Goal: Navigation & Orientation: Find specific page/section

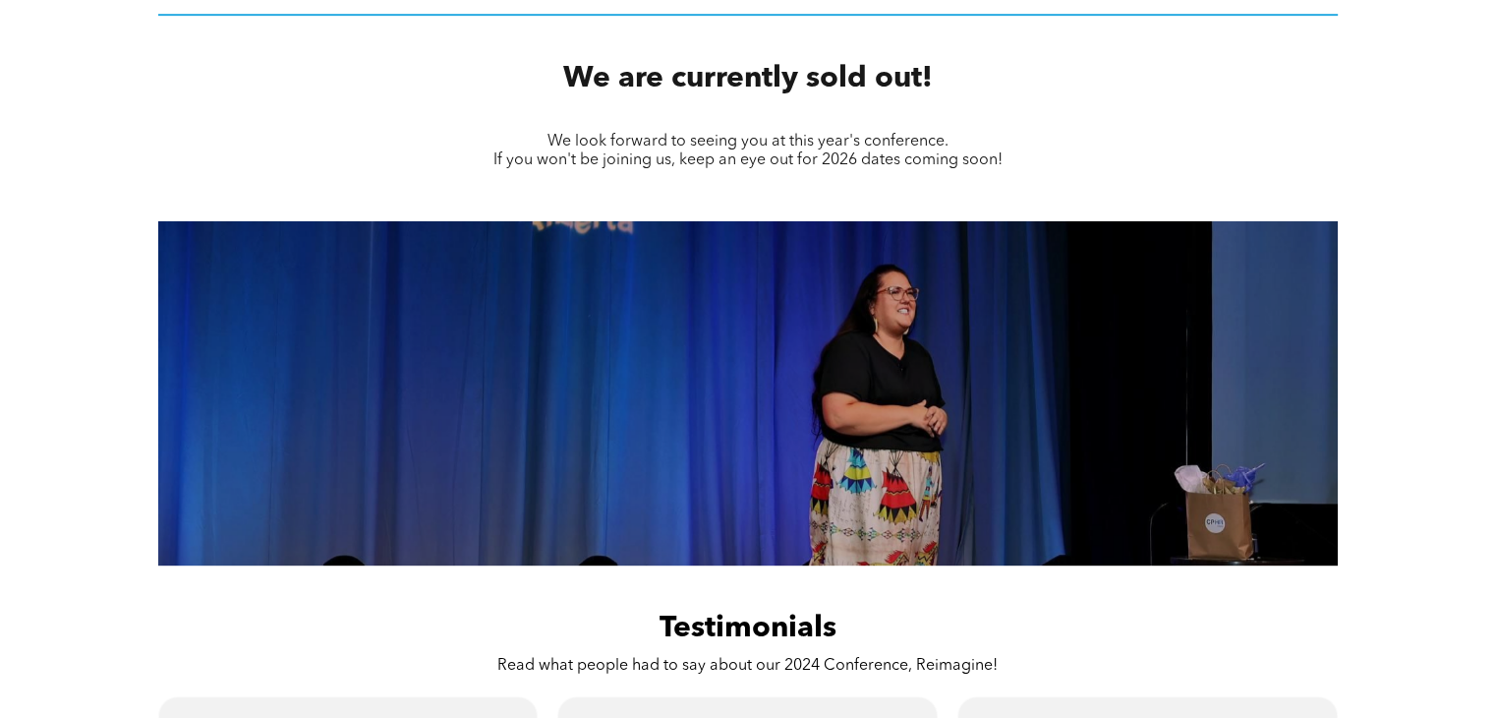
scroll to position [911, 0]
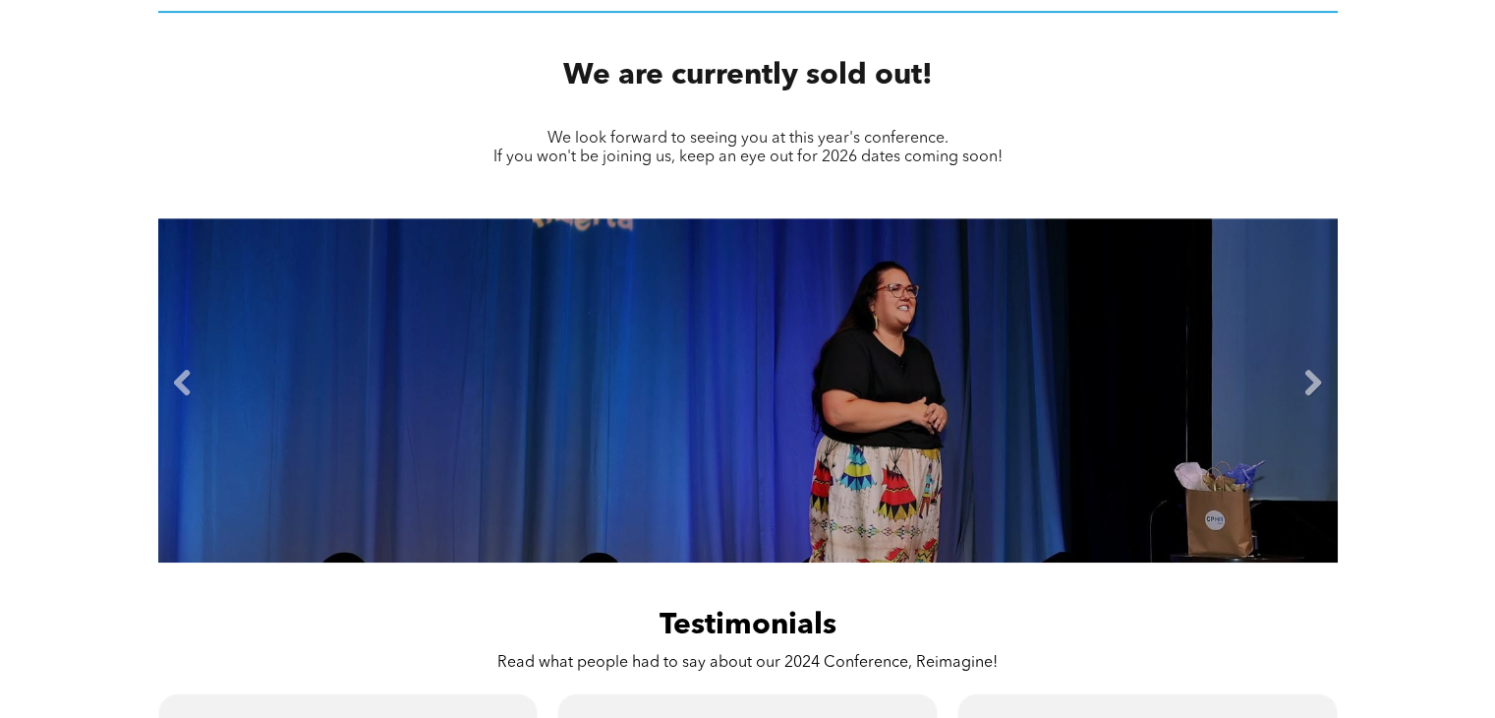
click at [1305, 378] on li "Slide title Write your caption here Button" at bounding box center [748, 390] width 1180 height 344
click at [1305, 375] on link "Next" at bounding box center [1313, 383] width 29 height 29
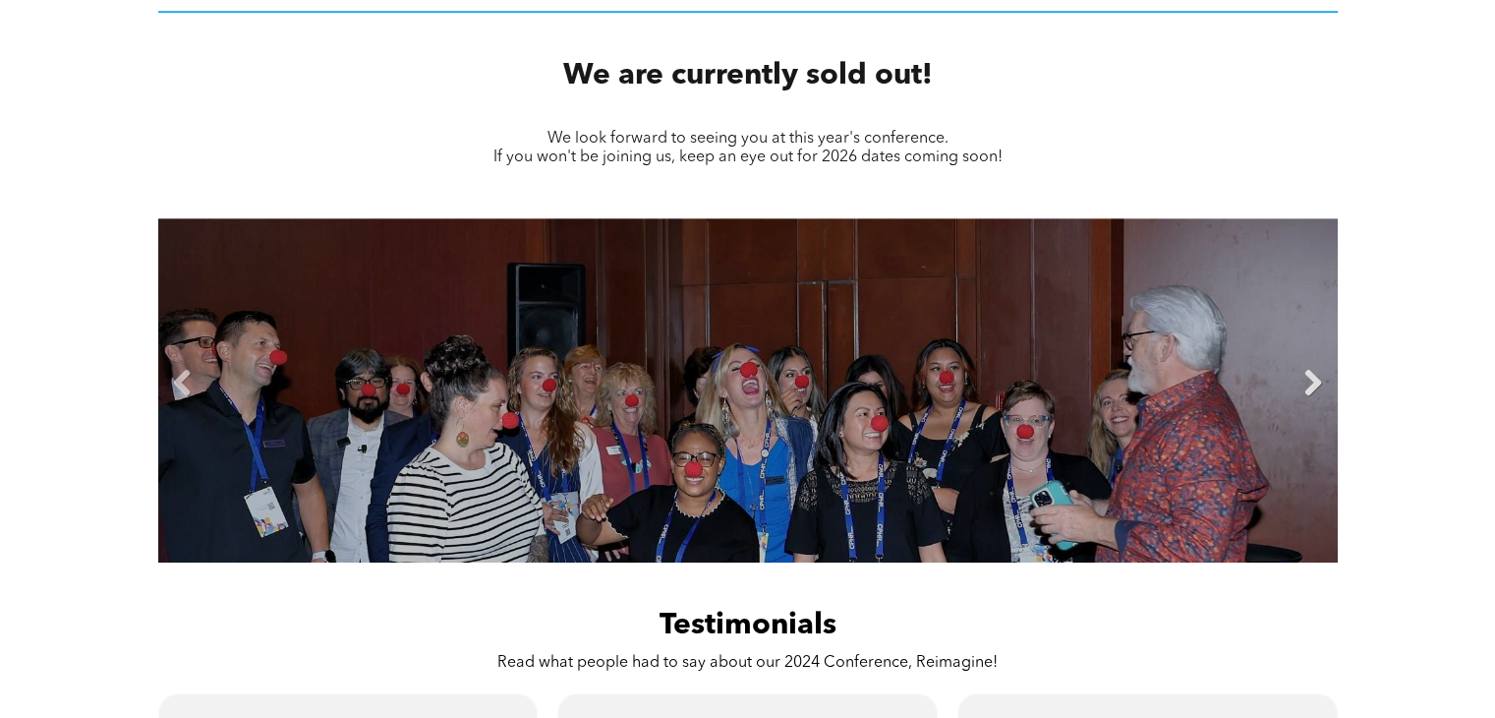
click at [1305, 375] on link "Next" at bounding box center [1313, 383] width 29 height 29
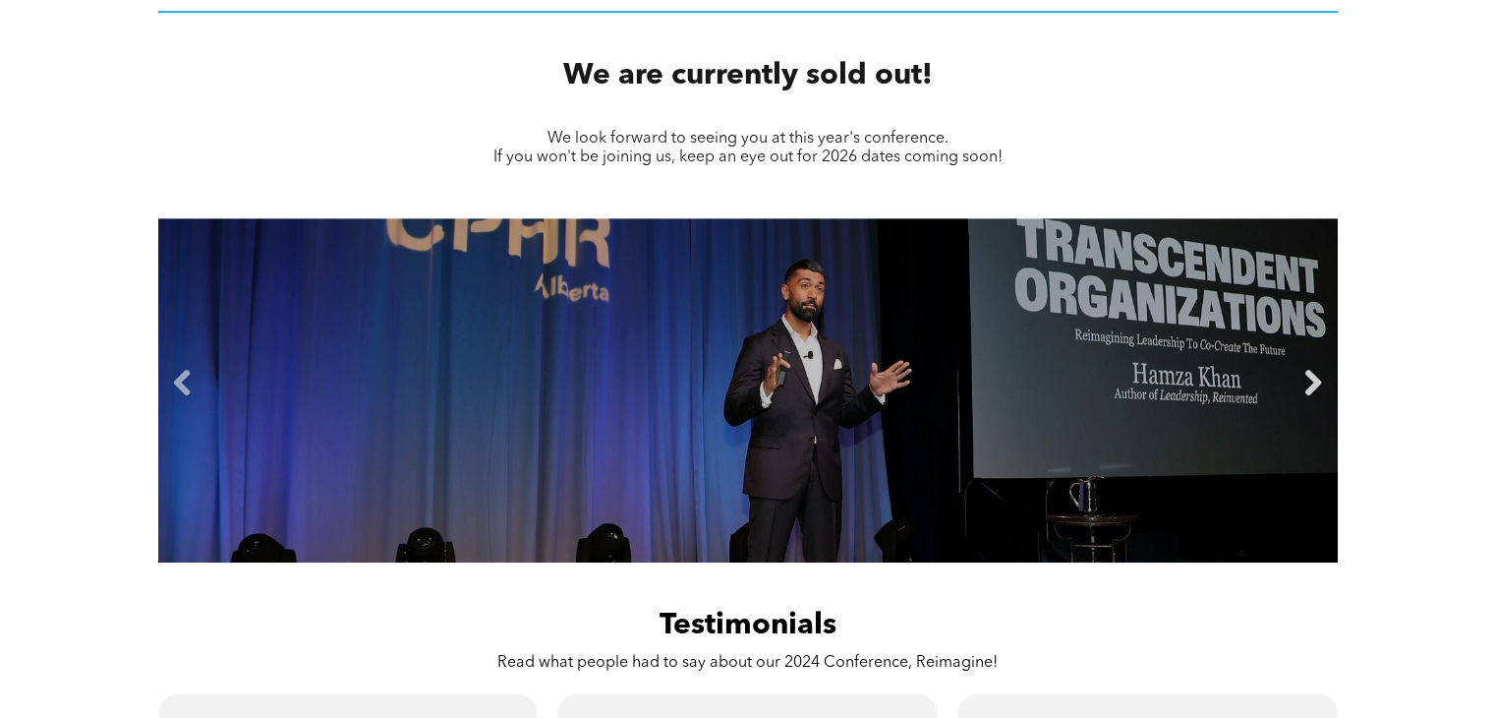
click at [1305, 375] on link "Next" at bounding box center [1313, 383] width 29 height 29
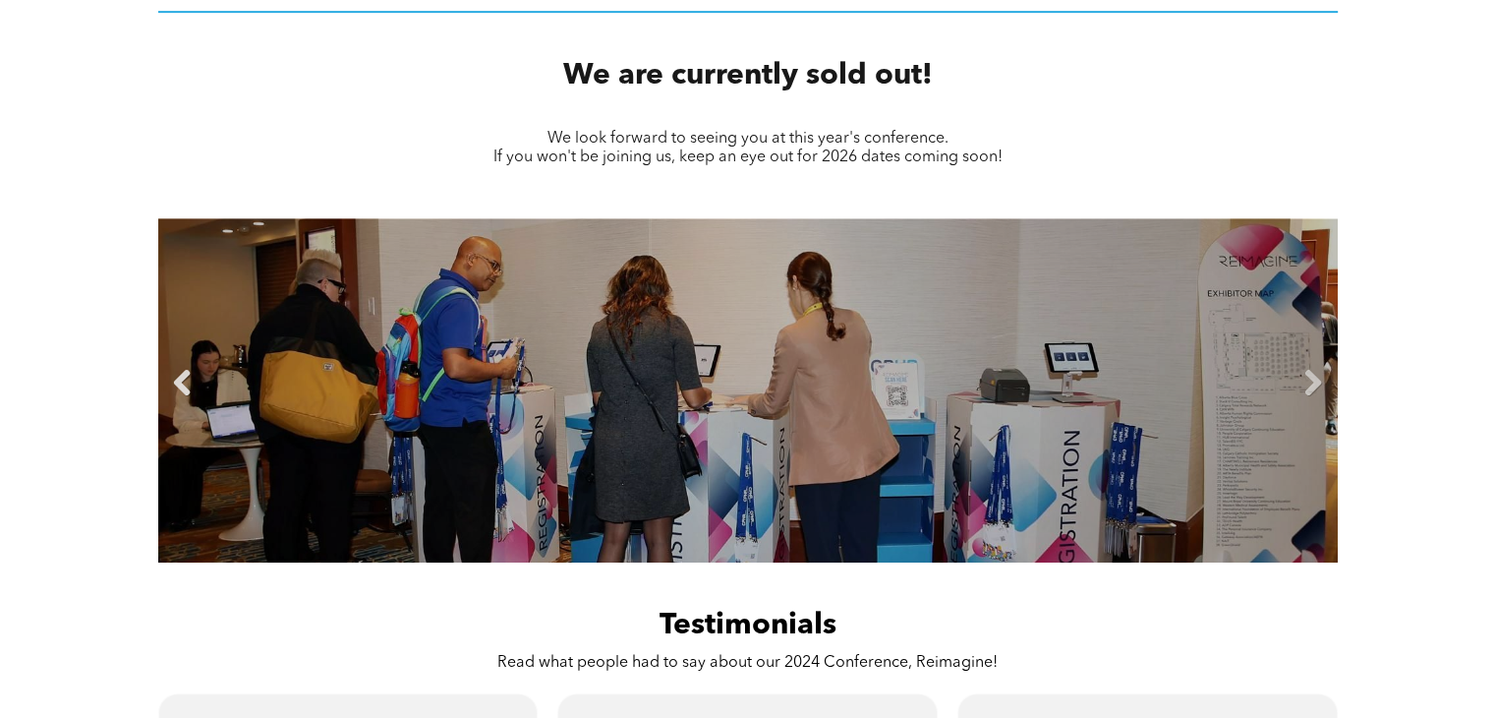
click at [183, 371] on link "Previous" at bounding box center [182, 383] width 29 height 29
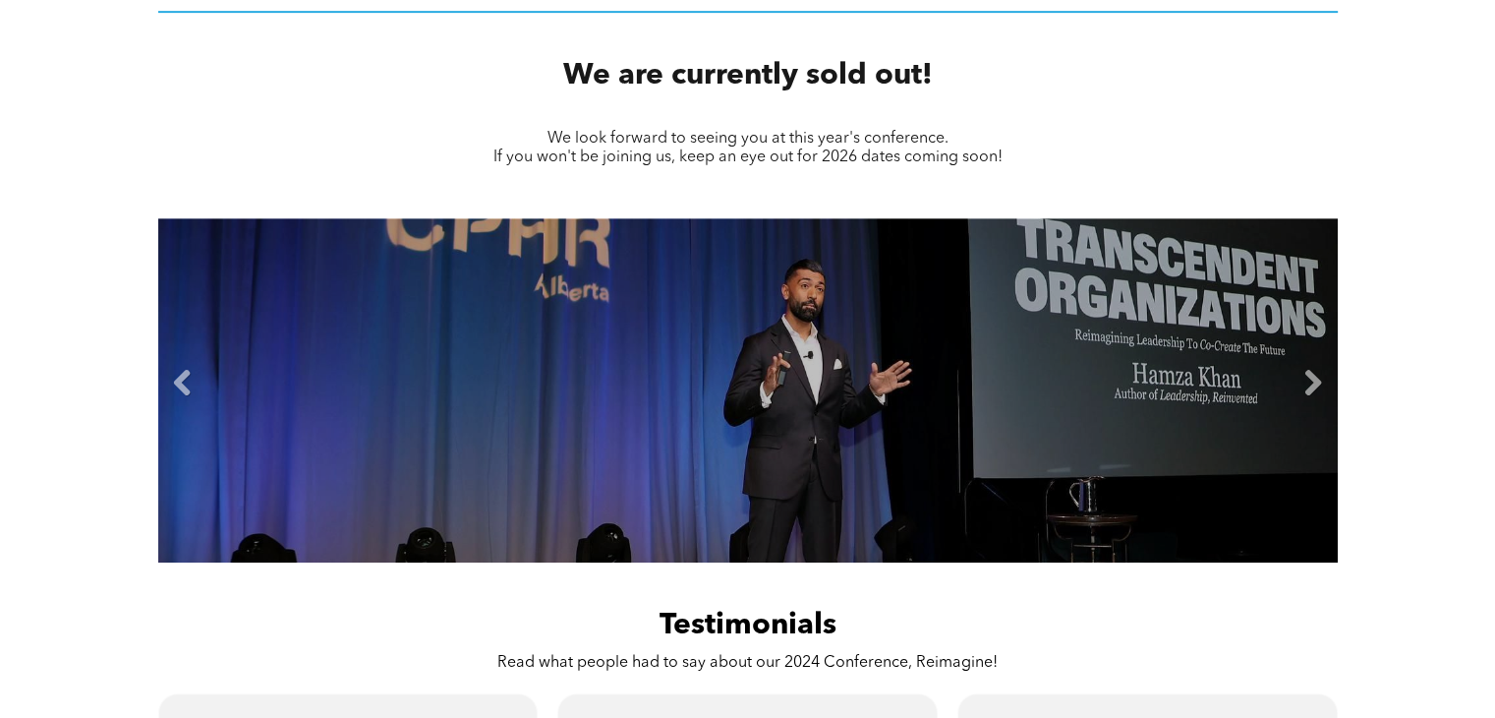
click at [1331, 352] on li "Slide title Write your caption here Button" at bounding box center [748, 390] width 1180 height 344
click at [1306, 369] on link "Next" at bounding box center [1313, 383] width 29 height 29
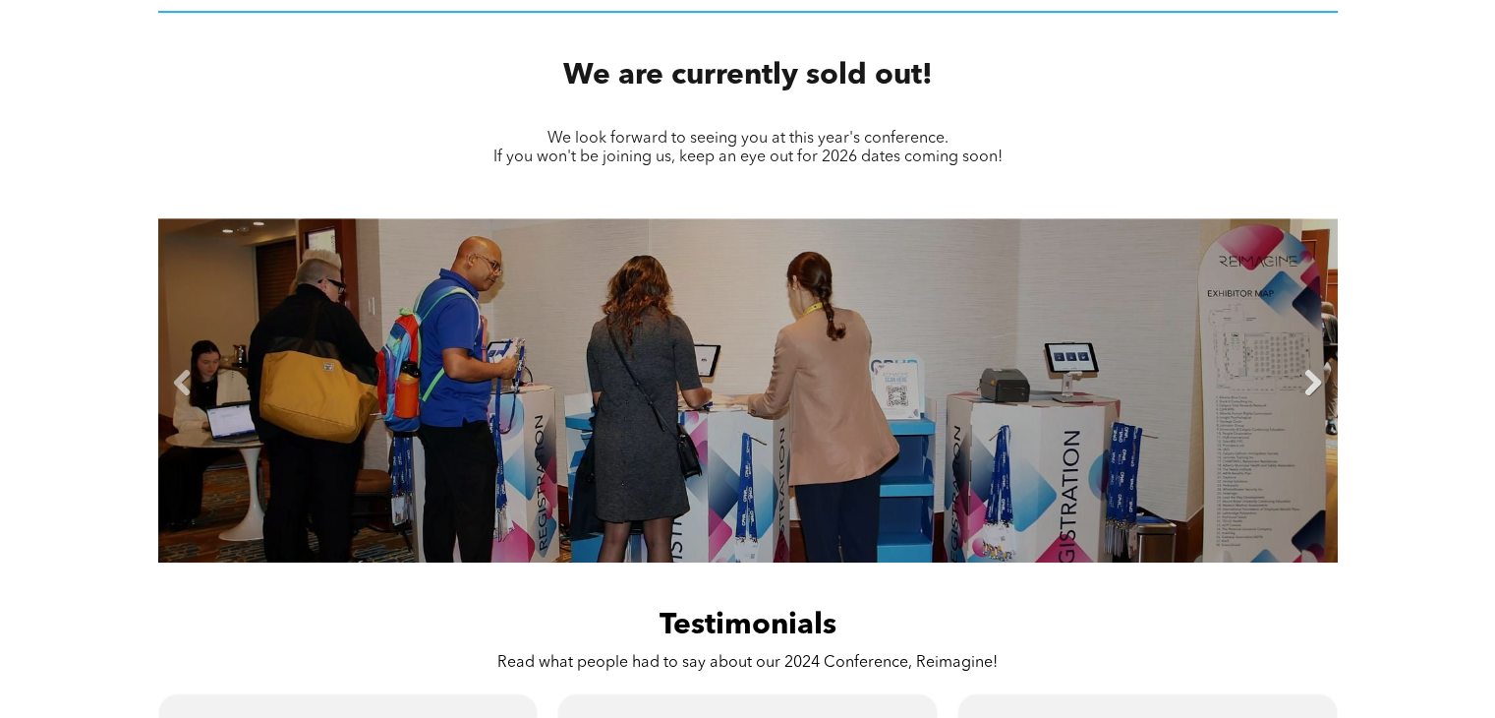
click at [1306, 369] on link "Next" at bounding box center [1313, 383] width 29 height 29
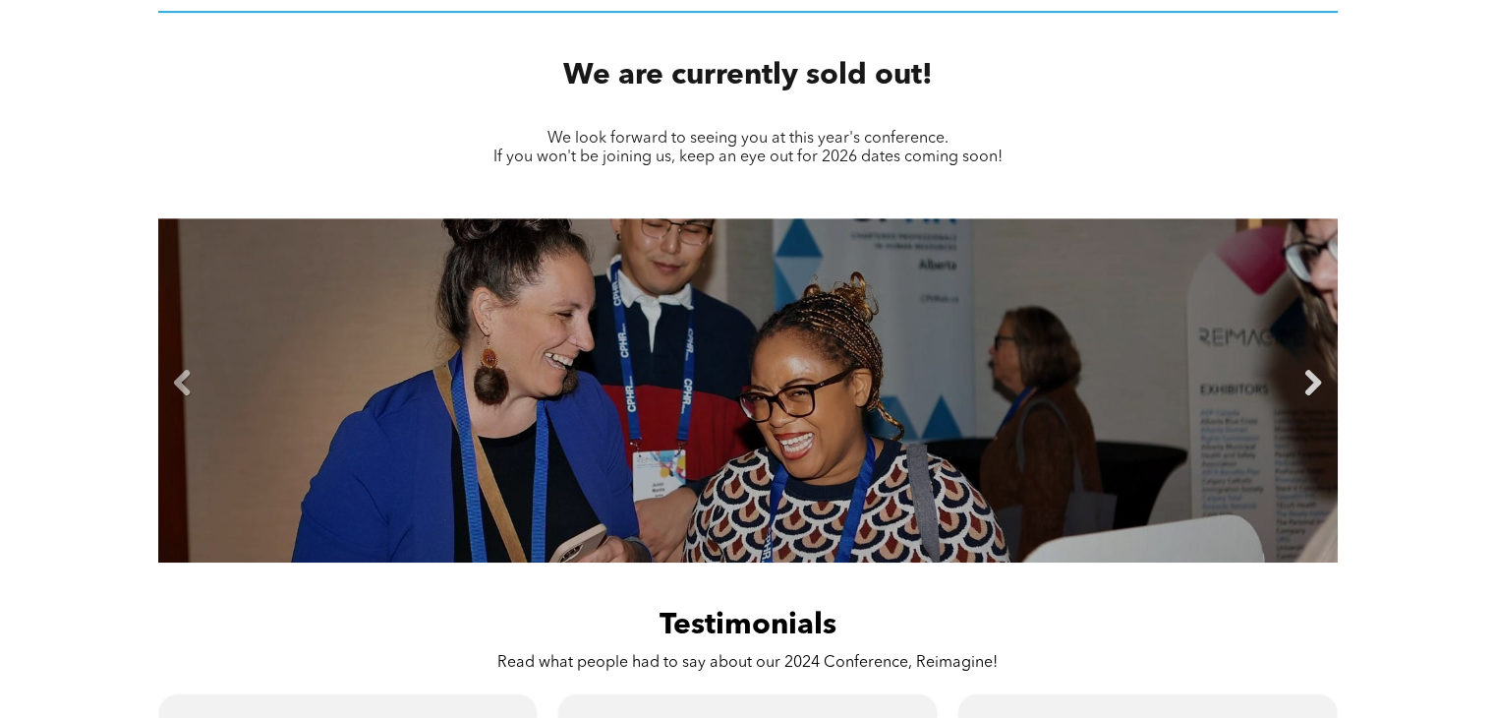
click at [1306, 369] on link "Next" at bounding box center [1313, 383] width 29 height 29
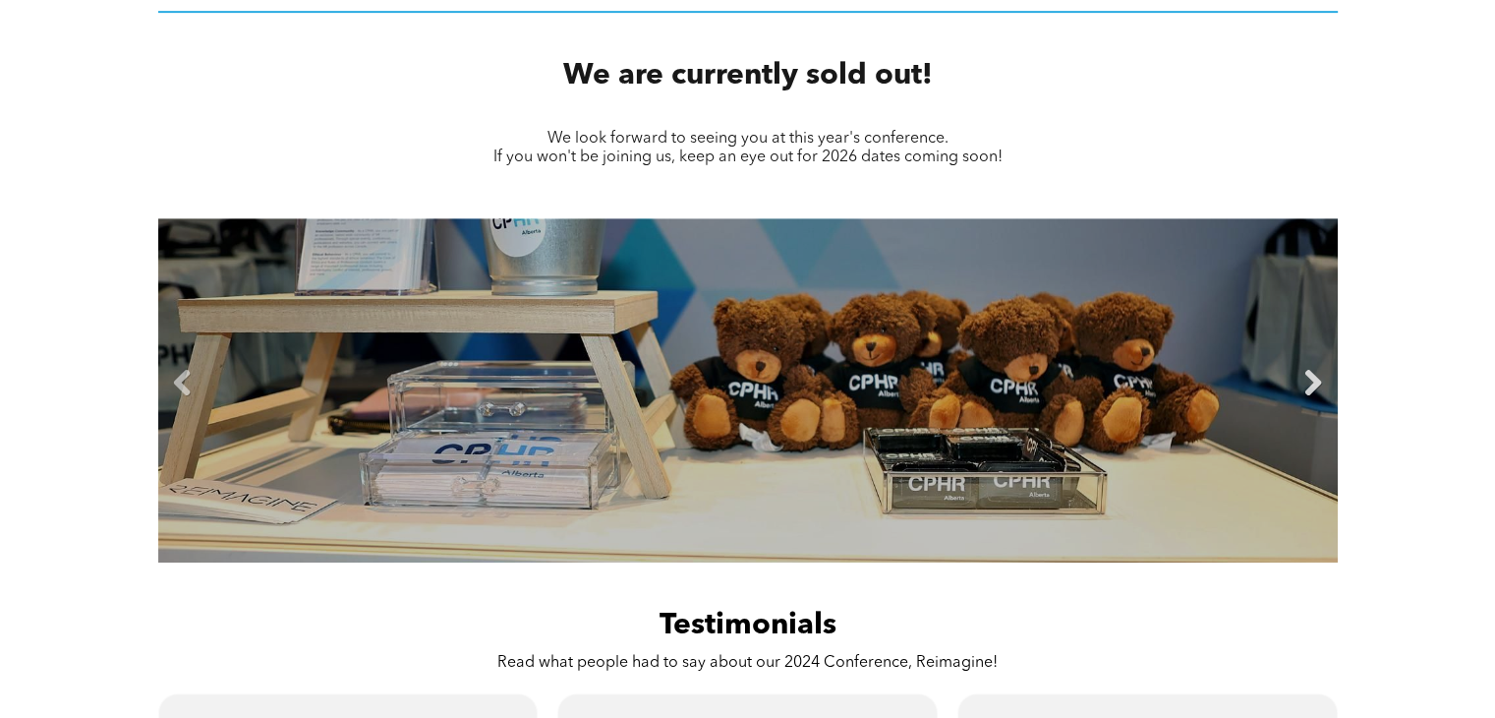
click at [1306, 369] on link "Next" at bounding box center [1313, 383] width 29 height 29
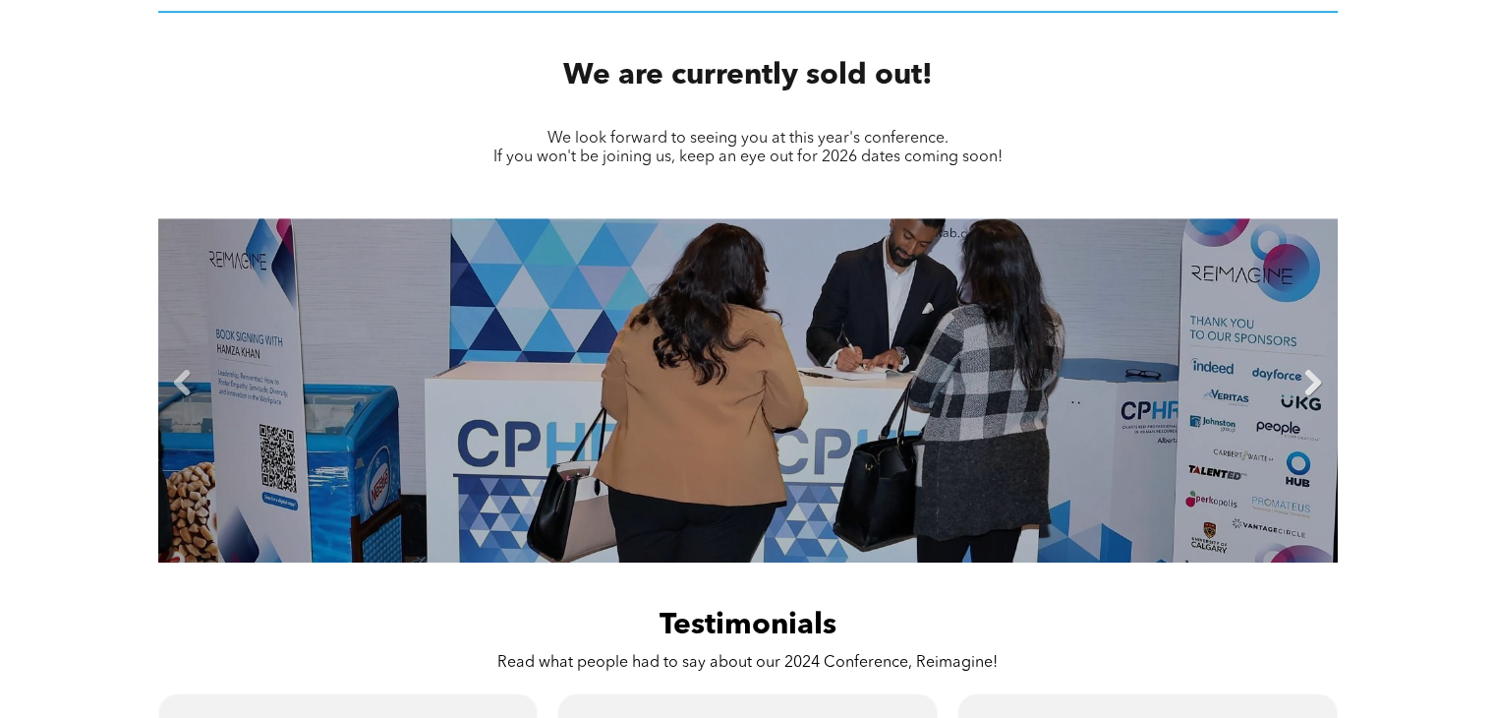
click at [1306, 369] on link "Next" at bounding box center [1313, 383] width 29 height 29
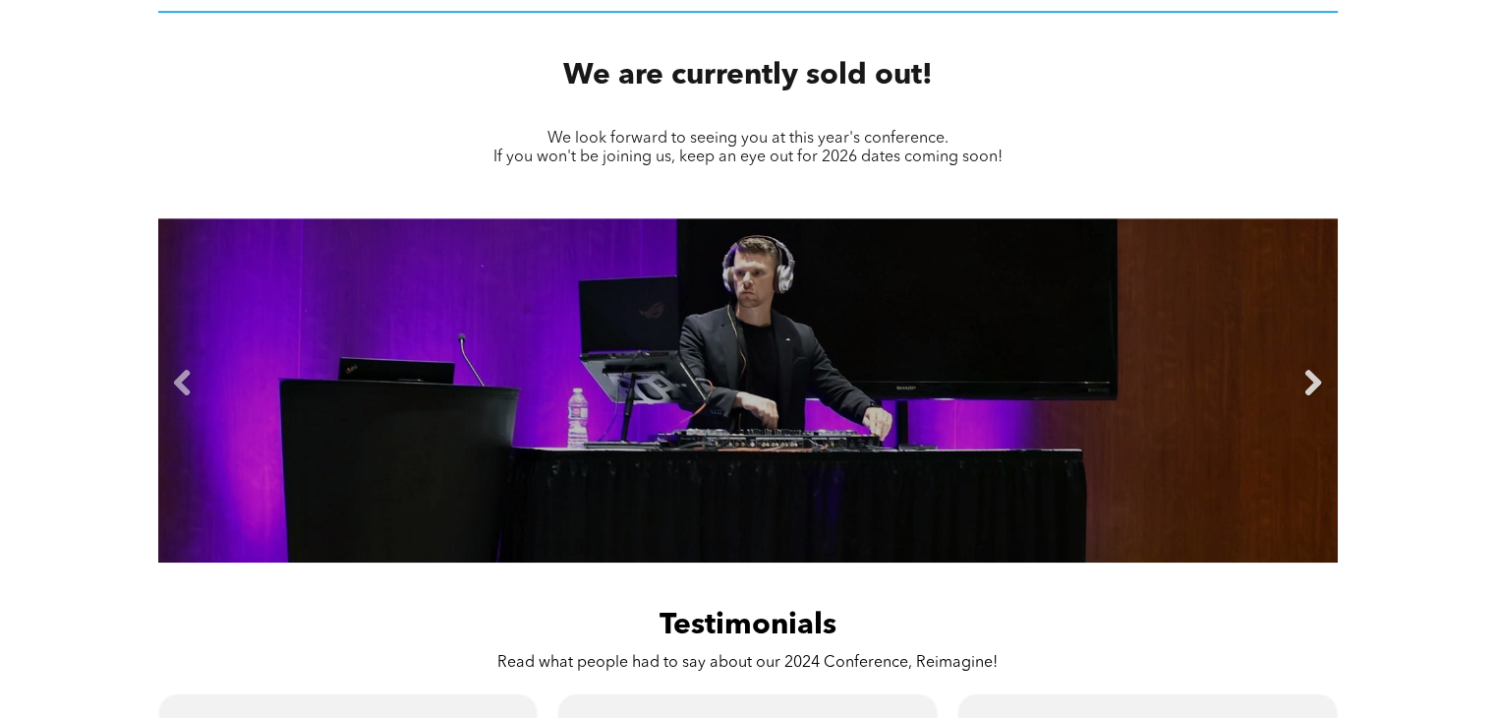
click at [1306, 369] on link "Next" at bounding box center [1313, 383] width 29 height 29
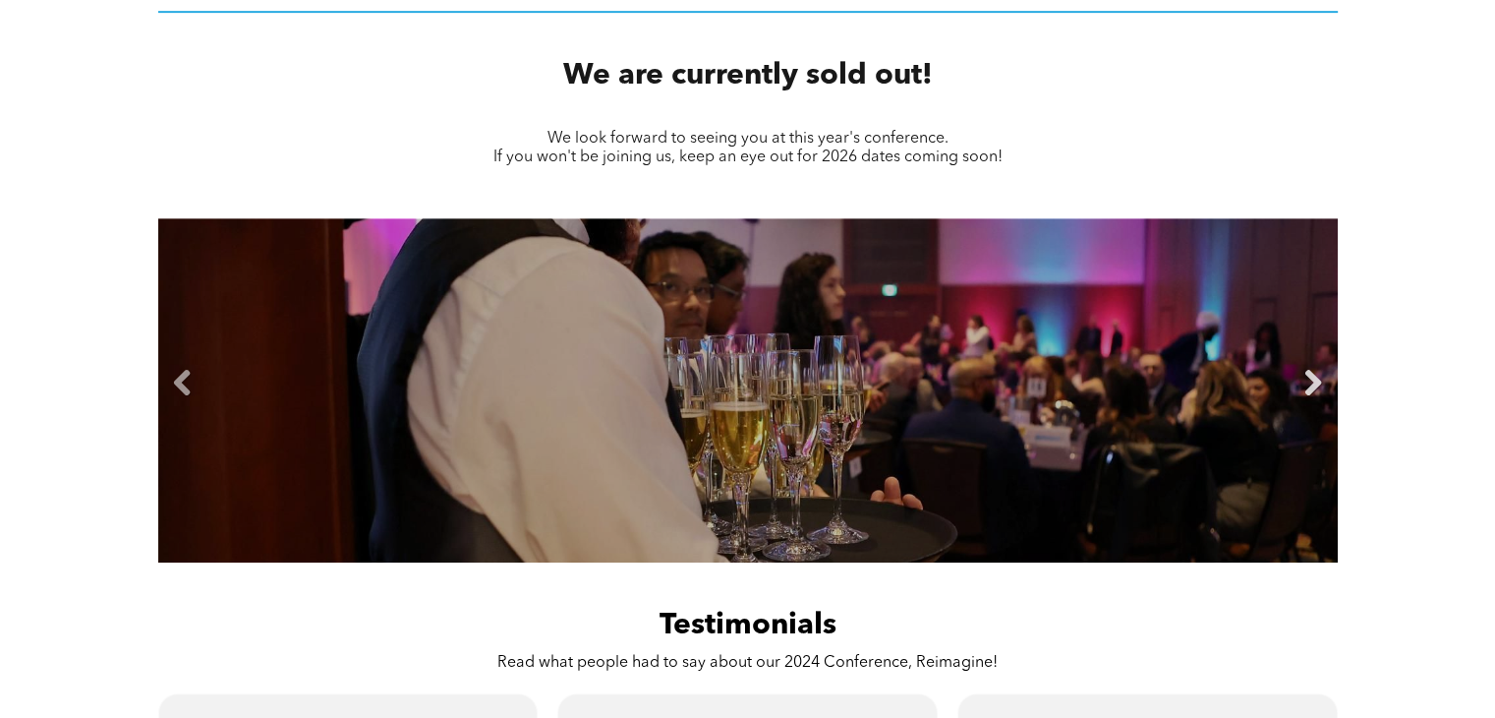
click at [1306, 369] on link "Next" at bounding box center [1313, 383] width 29 height 29
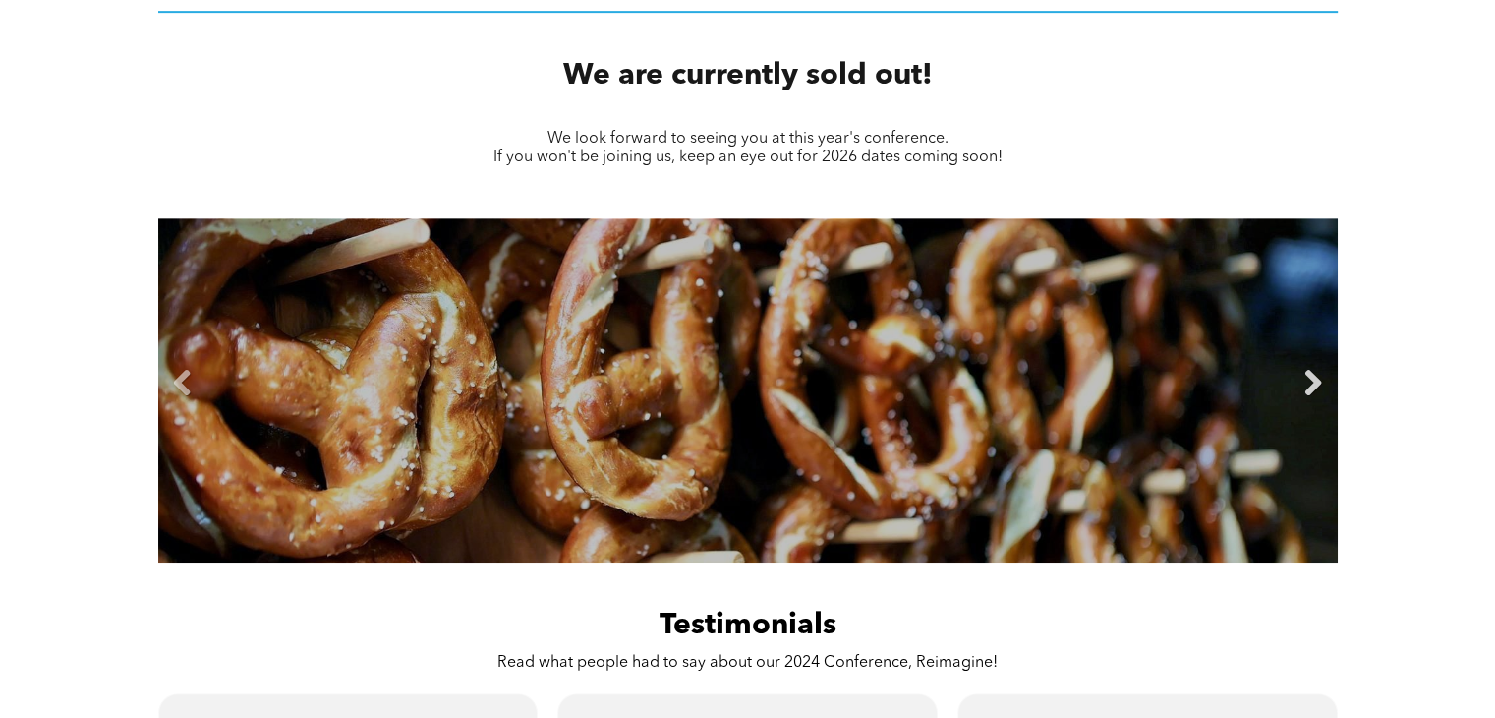
click at [1306, 369] on link "Next" at bounding box center [1313, 383] width 29 height 29
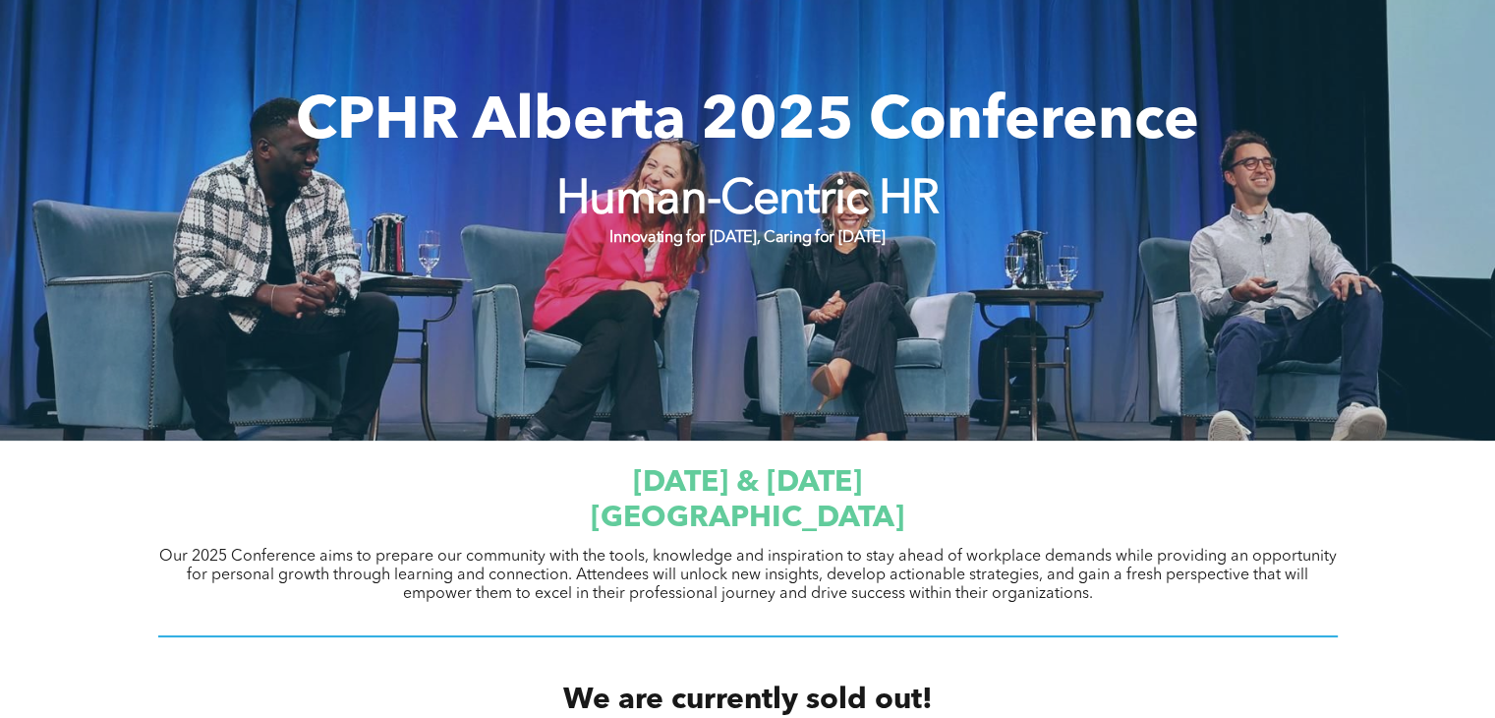
scroll to position [0, 0]
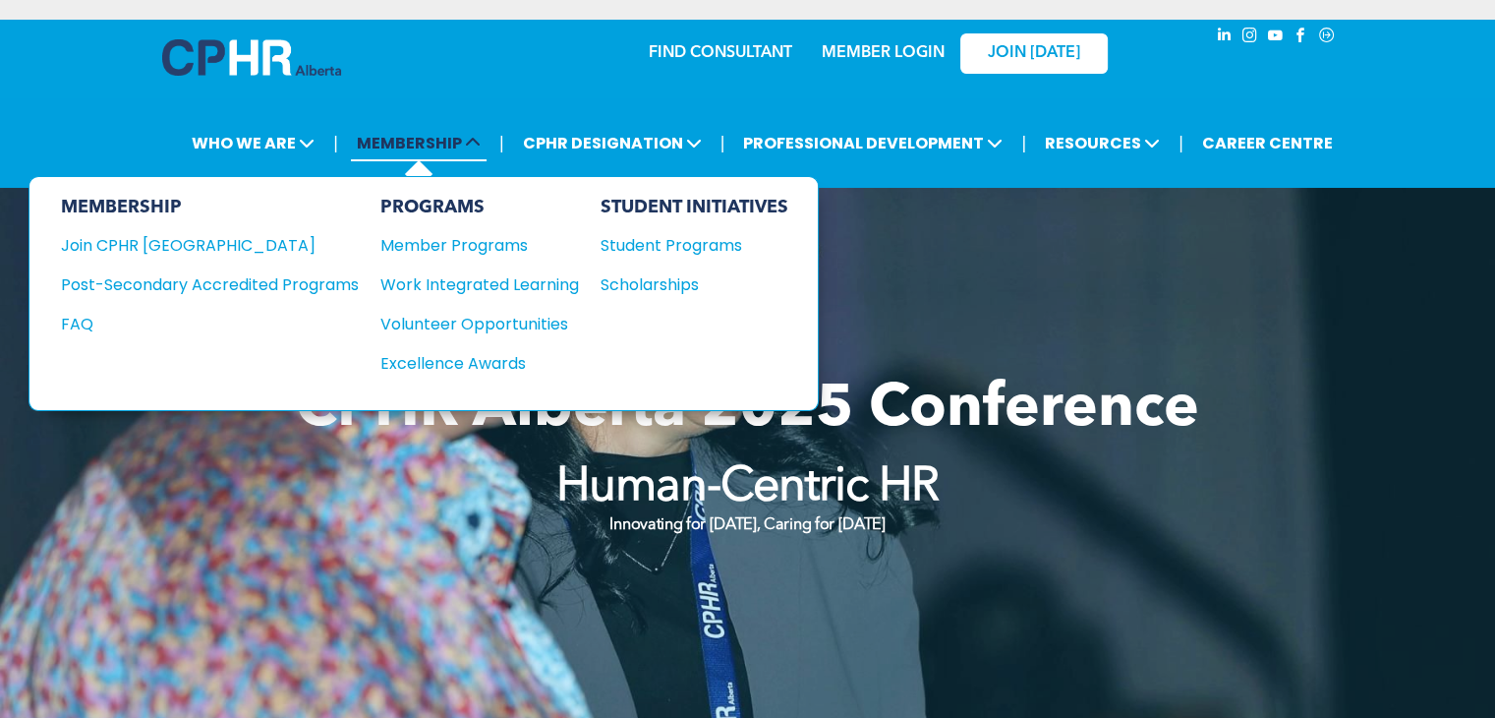
click at [414, 128] on span "MEMBERSHIP" at bounding box center [419, 143] width 136 height 36
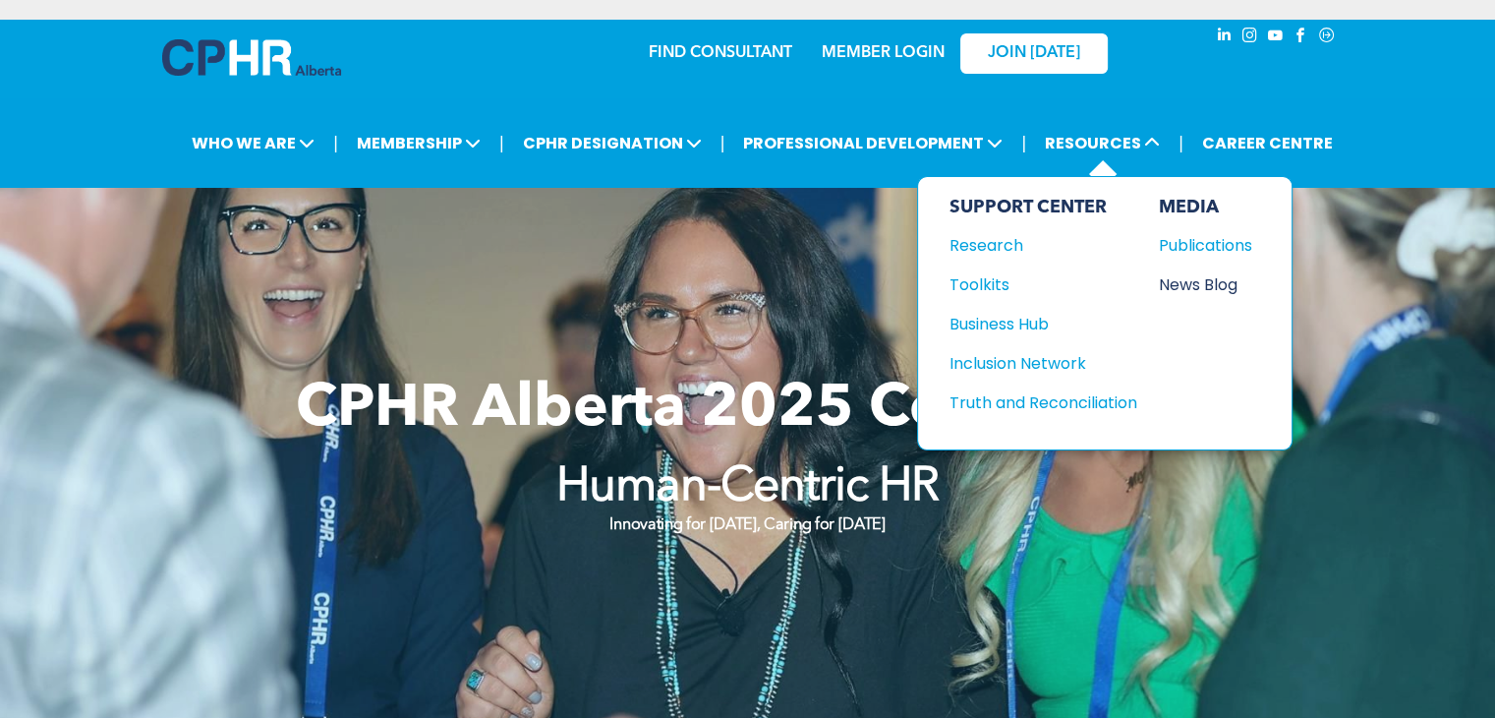
click at [1209, 272] on div "News Blog" at bounding box center [1201, 284] width 85 height 25
